Goal: Use online tool/utility

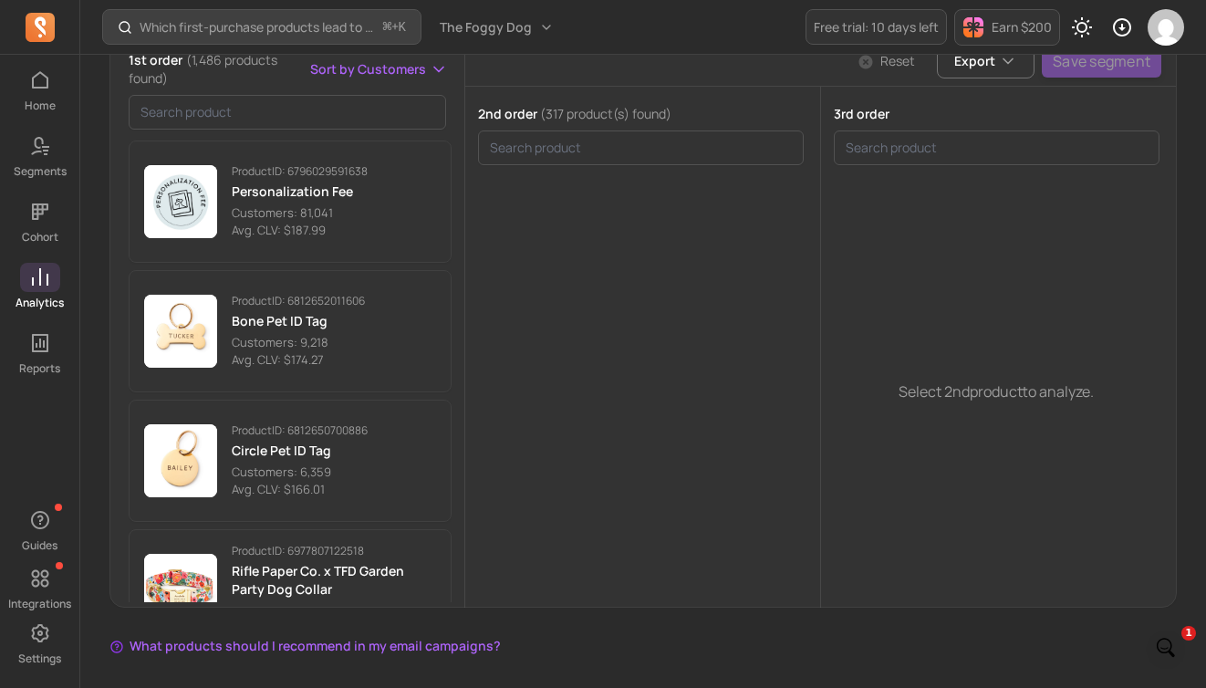
scroll to position [3408, 0]
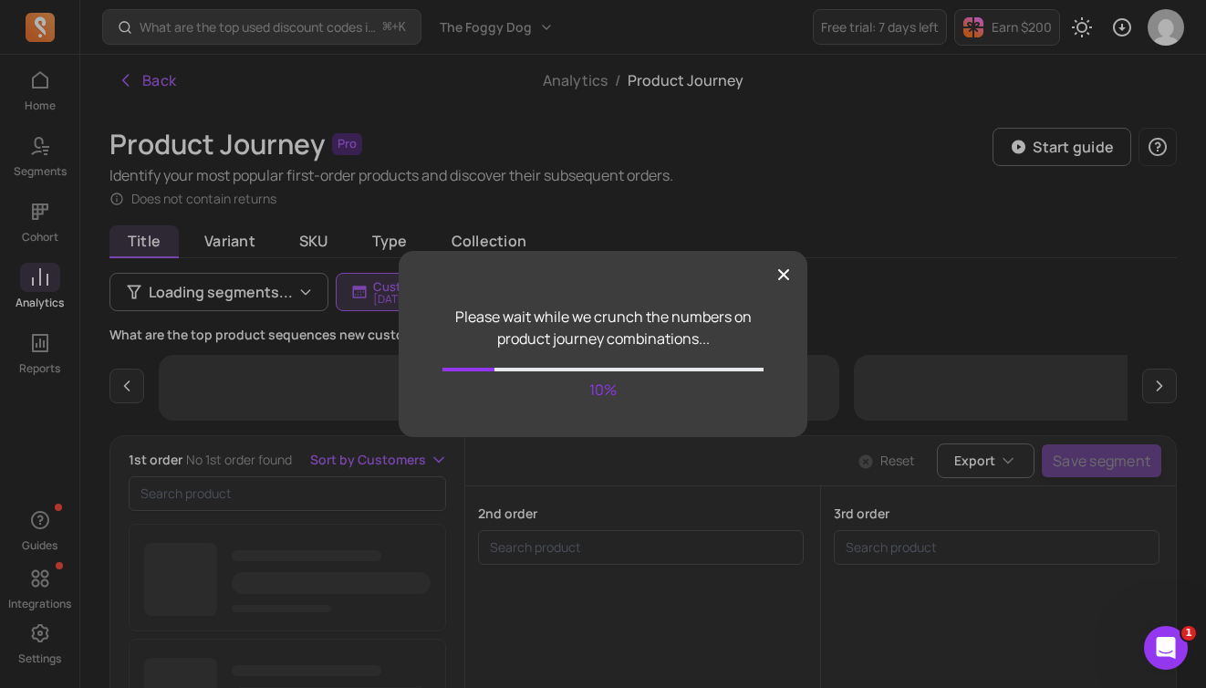
click at [907, 78] on div "Please wait while we crunch the numbers on product journey combinations... 10%" at bounding box center [603, 344] width 1206 height 688
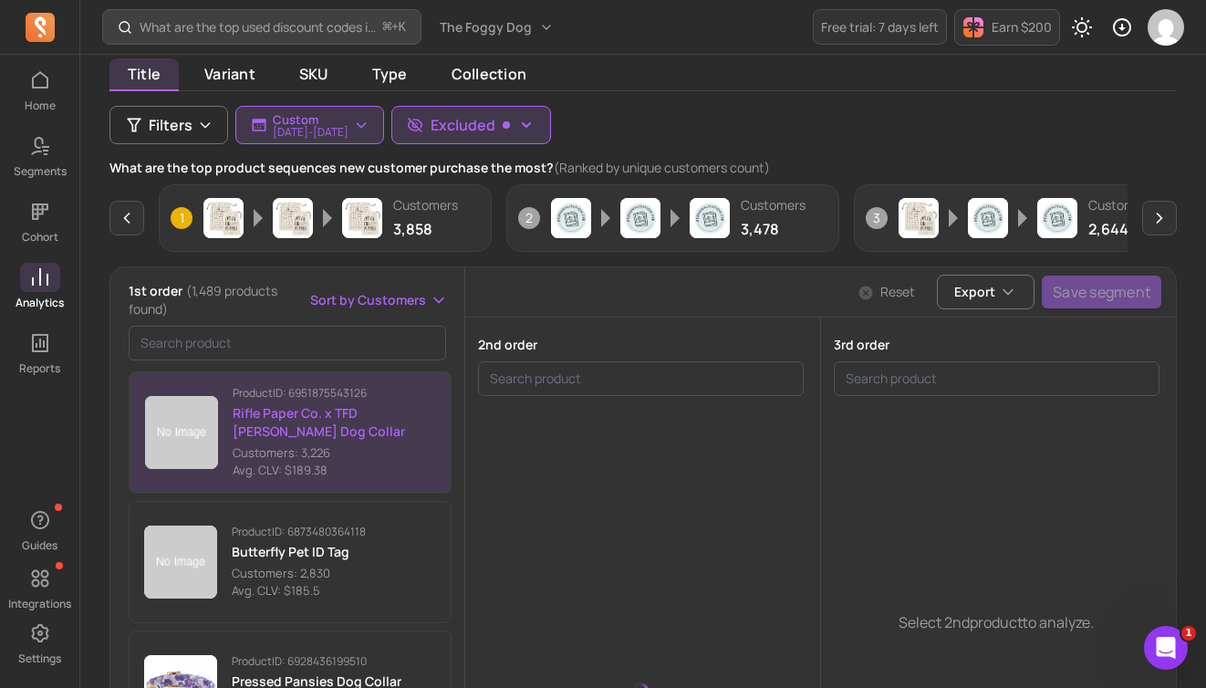
scroll to position [169, 0]
